Goal: Find specific page/section: Find specific page/section

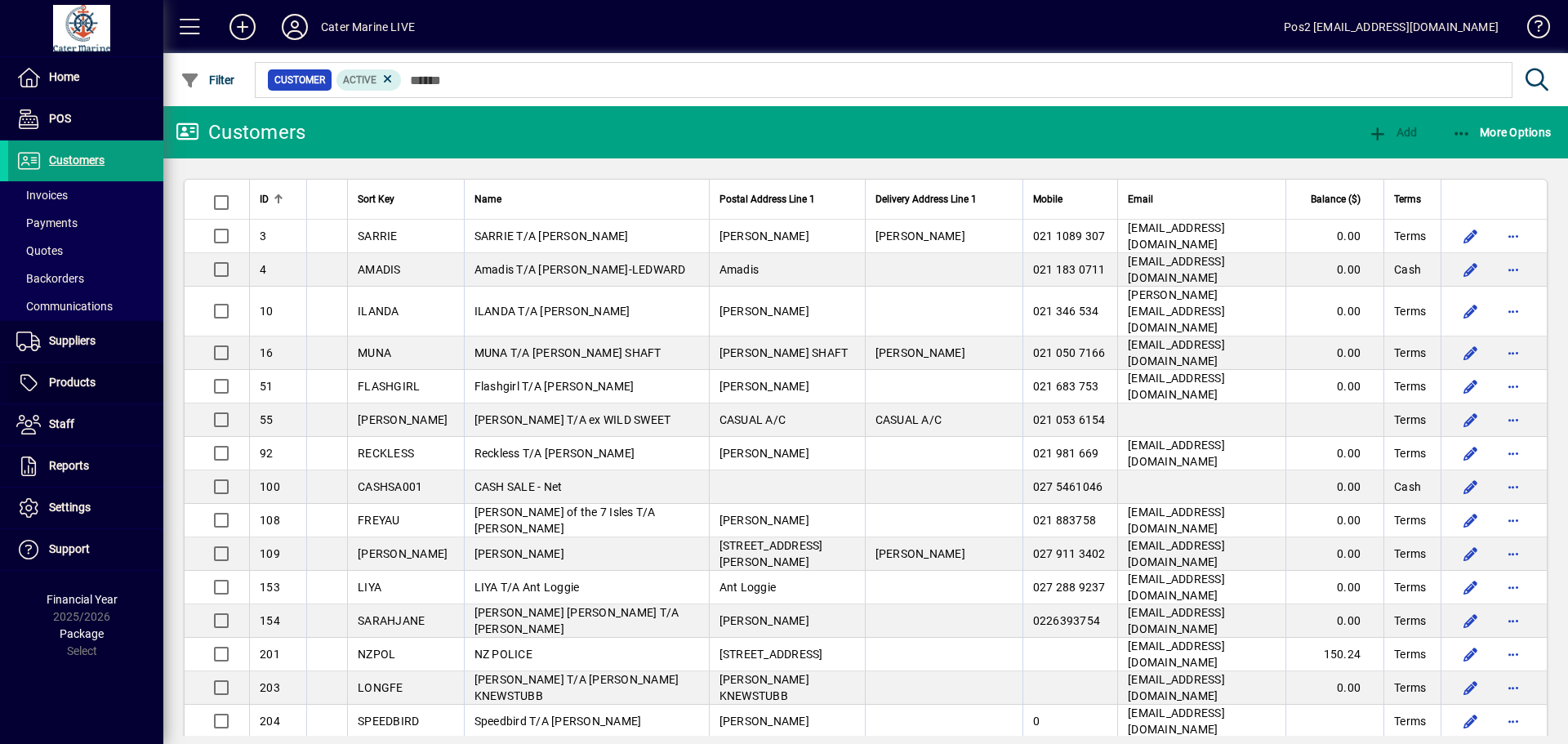
click at [70, 392] on span "Products" at bounding box center [52, 383] width 87 height 20
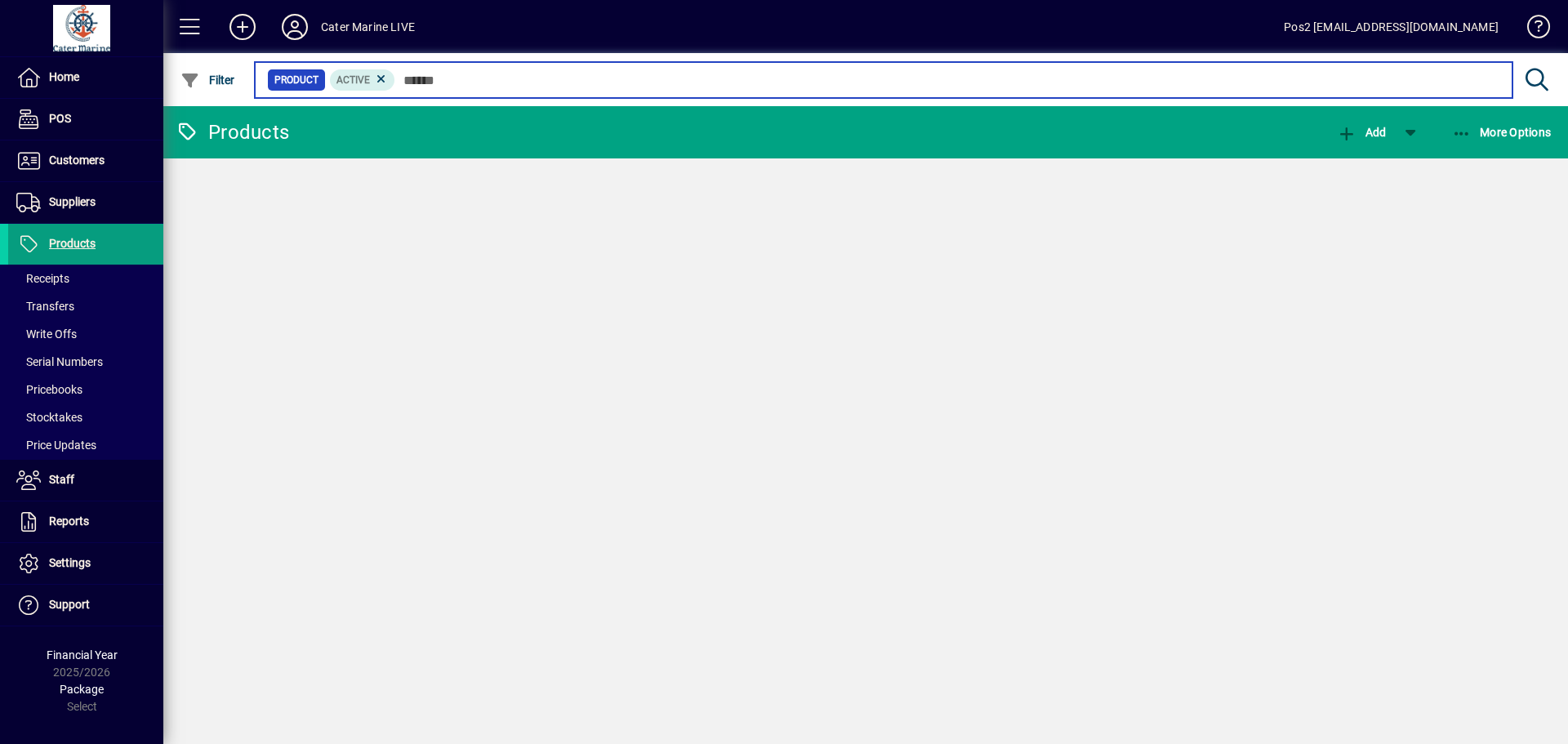
click at [488, 86] on input "text" at bounding box center [947, 80] width 1104 height 23
type input "********"
